Goal: Information Seeking & Learning: Learn about a topic

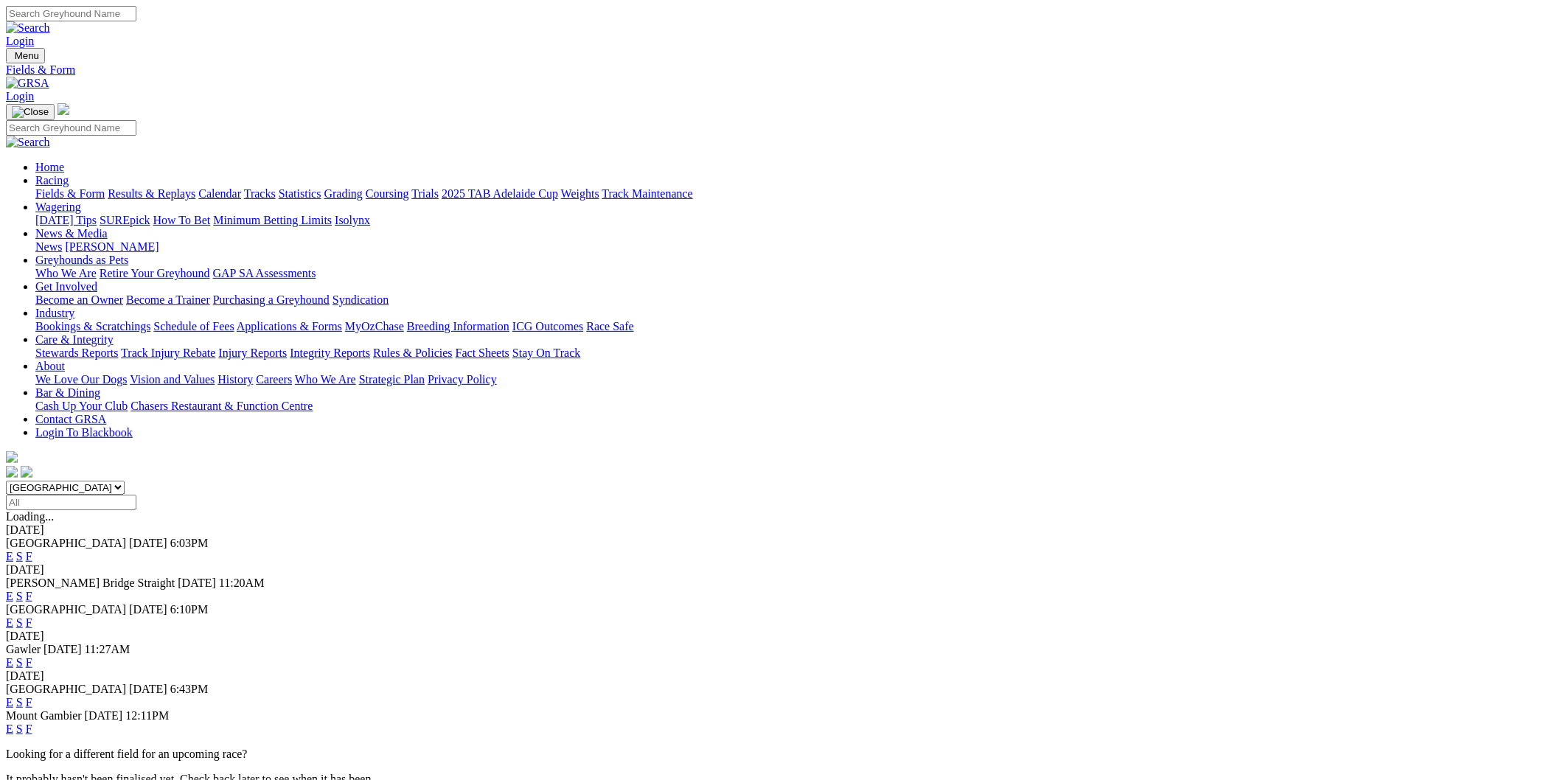
click at [125, 481] on select "[GEOGRAPHIC_DATA] [GEOGRAPHIC_DATA] [GEOGRAPHIC_DATA] [GEOGRAPHIC_DATA] [GEOGRA…" at bounding box center [65, 488] width 119 height 14
select select "WA"
click at [125, 481] on select "[GEOGRAPHIC_DATA] [GEOGRAPHIC_DATA] [GEOGRAPHIC_DATA] [GEOGRAPHIC_DATA] [GEOGRA…" at bounding box center [65, 488] width 119 height 14
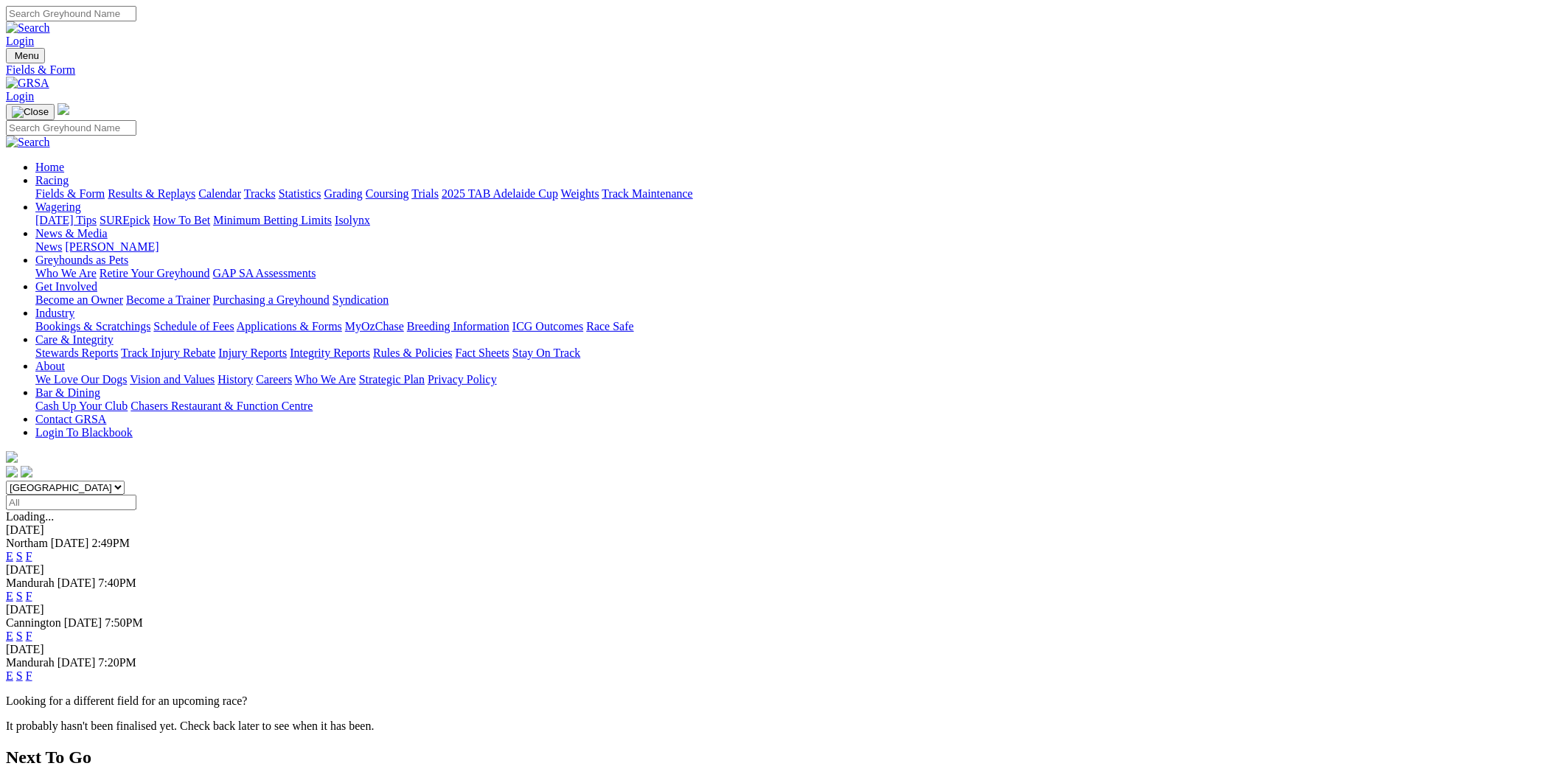
click at [13, 550] on link "E" at bounding box center [9, 556] width 7 height 13
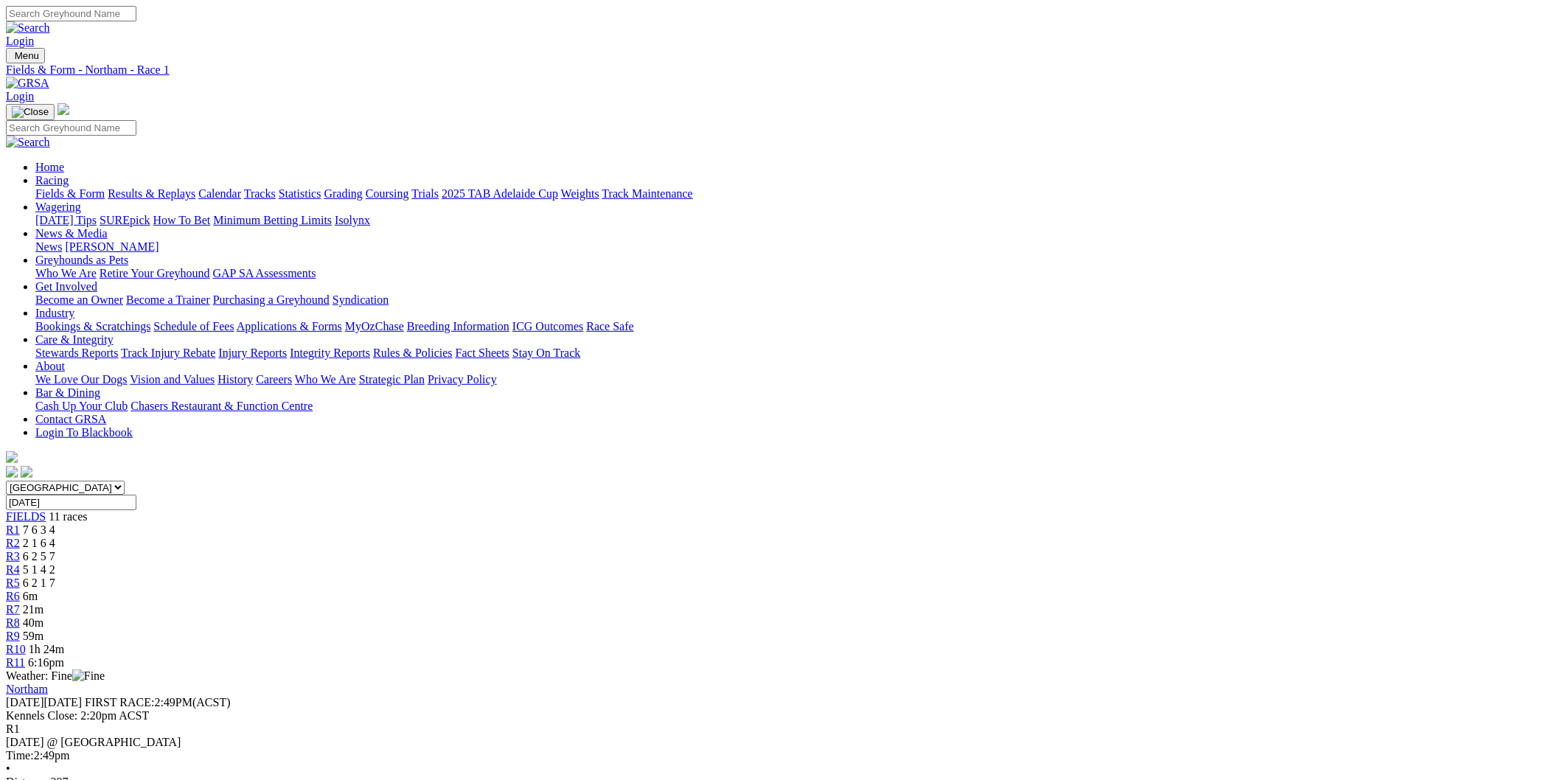
click at [966, 616] on div "R8 40m" at bounding box center [780, 622] width 1548 height 13
